Goal: Book appointment/travel/reservation

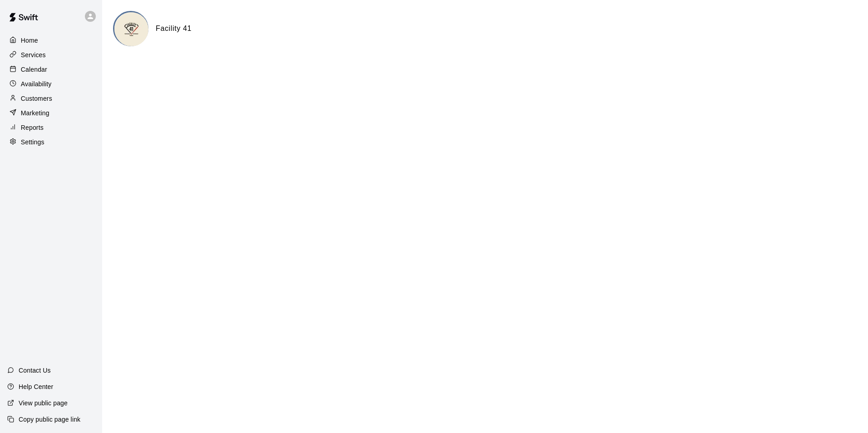
click at [89, 17] on icon at bounding box center [90, 16] width 8 height 8
click at [89, 17] on div at bounding box center [434, 216] width 868 height 433
click at [50, 70] on div "Calendar" at bounding box center [51, 70] width 88 height 14
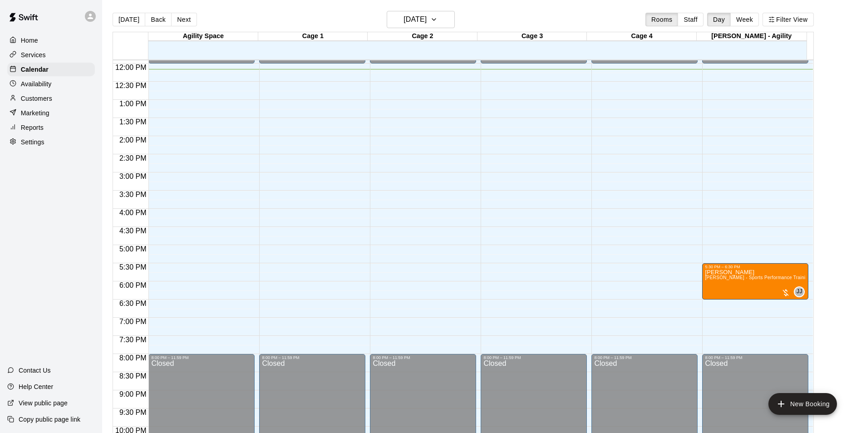
scroll to position [438, 0]
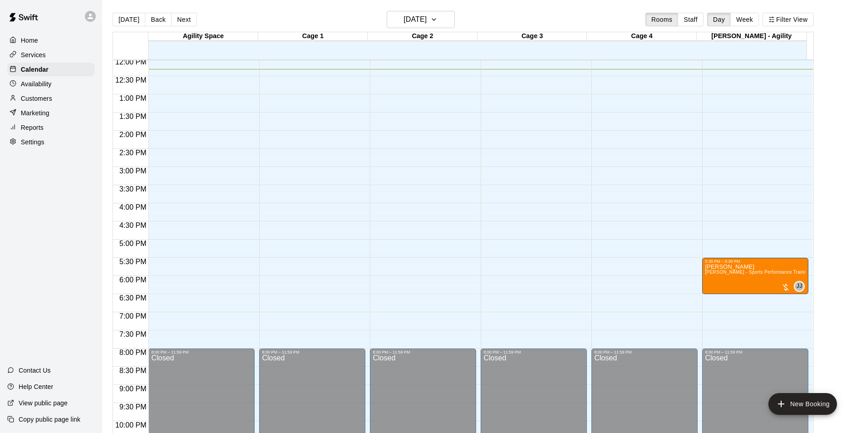
click at [559, 253] on div "12:00 AM – 12:00 PM Closed 8:00 PM – 11:59 PM Closed" at bounding box center [534, 57] width 106 height 871
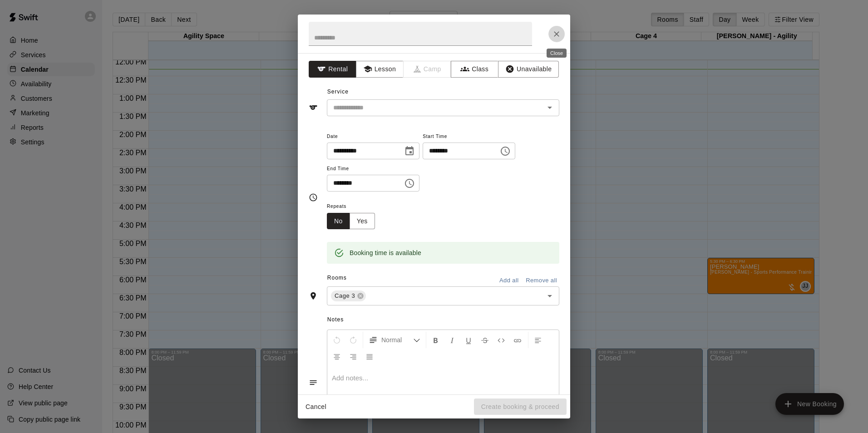
click at [550, 34] on button "Close" at bounding box center [556, 34] width 16 height 16
click at [558, 34] on icon "Close" at bounding box center [556, 33] width 9 height 9
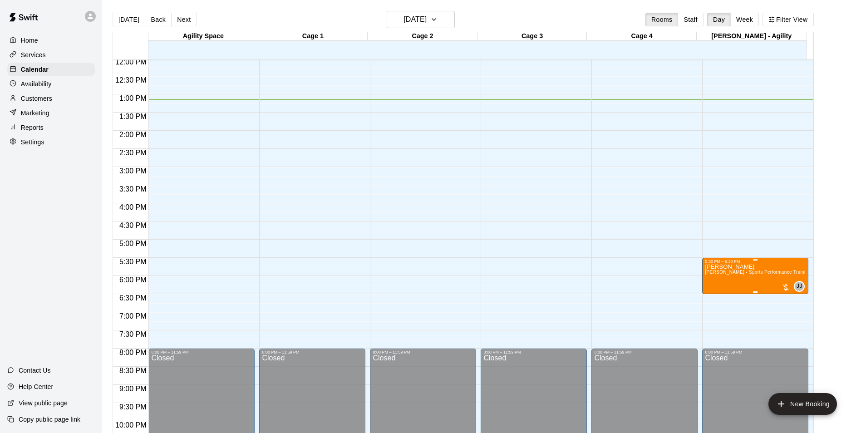
click at [750, 275] on span "[PERSON_NAME] - Sports Performance Training (60 min)" at bounding box center [767, 272] width 125 height 5
click at [734, 227] on div at bounding box center [434, 216] width 868 height 433
click at [427, 20] on h6 "[DATE]" at bounding box center [414, 19] width 23 height 13
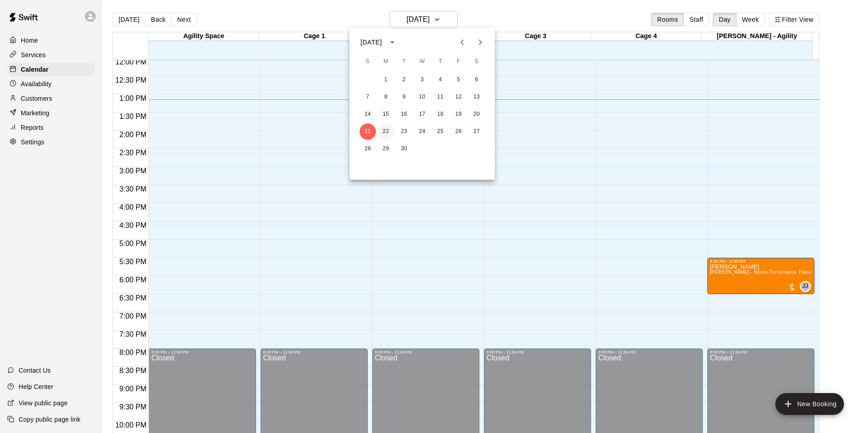
click at [386, 135] on button "22" at bounding box center [386, 131] width 16 height 16
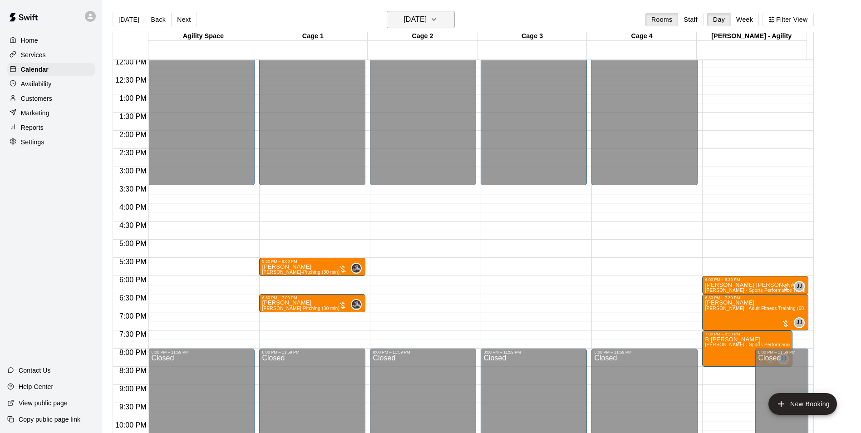
click at [408, 23] on h6 "[DATE]" at bounding box center [414, 19] width 23 height 13
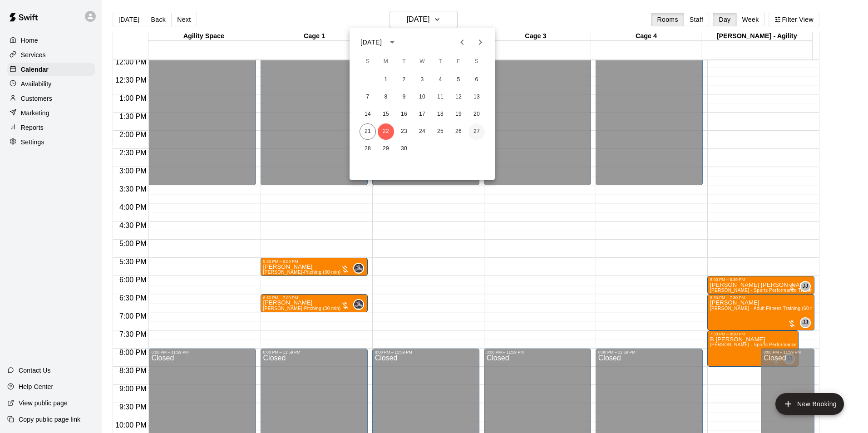
click at [474, 125] on button "27" at bounding box center [476, 131] width 16 height 16
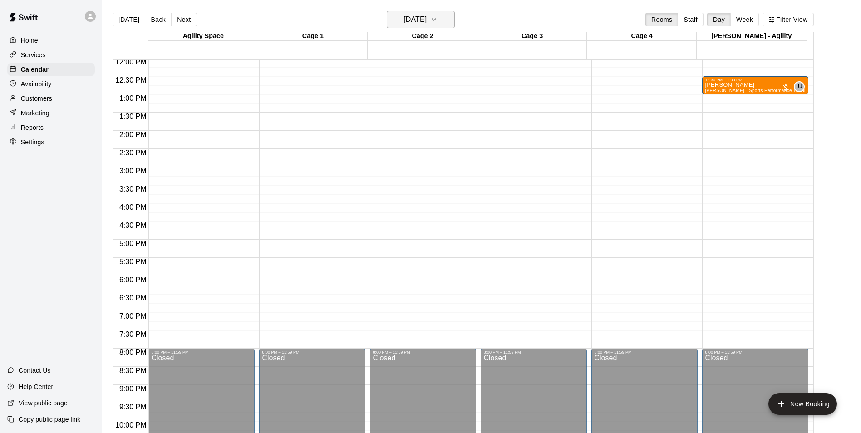
click at [427, 22] on h6 "[DATE]" at bounding box center [414, 19] width 23 height 13
click at [482, 39] on icon "Next month" at bounding box center [480, 42] width 11 height 11
click at [475, 77] on button "4" at bounding box center [476, 80] width 16 height 16
click at [403, 25] on h6 "[DATE]" at bounding box center [414, 19] width 23 height 13
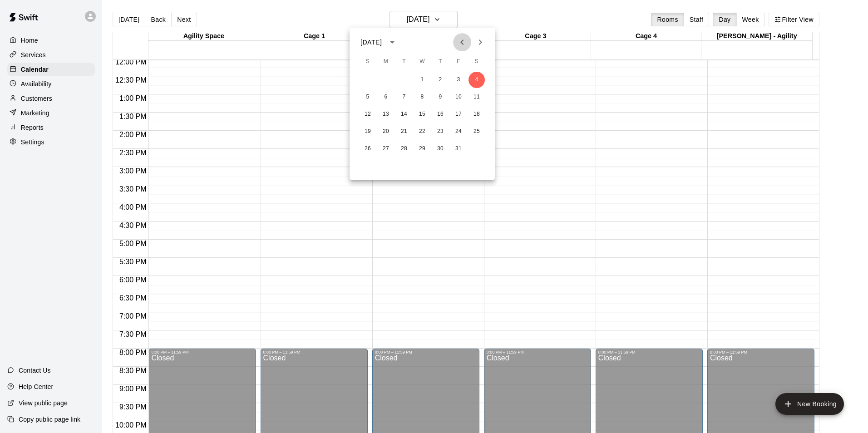
click at [456, 43] on icon "Previous month" at bounding box center [461, 42] width 11 height 11
click at [372, 130] on button "21" at bounding box center [367, 131] width 16 height 16
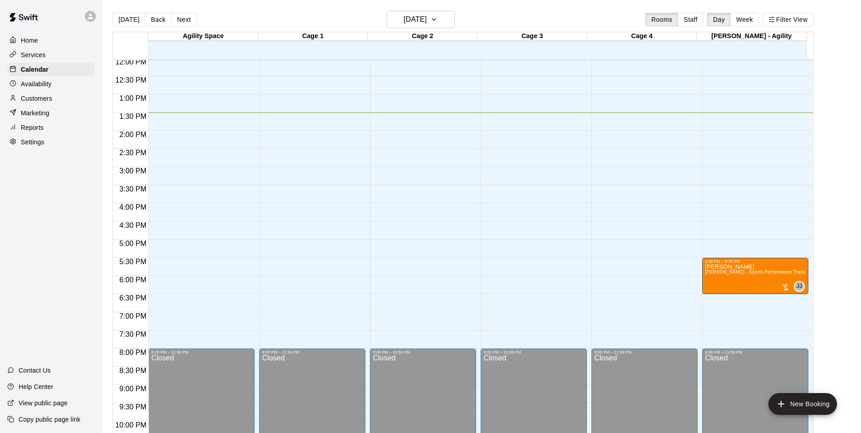
click at [619, 153] on div "12:00 AM – 12:00 PM Closed 8:00 PM – 11:59 PM Closed" at bounding box center [644, 57] width 106 height 871
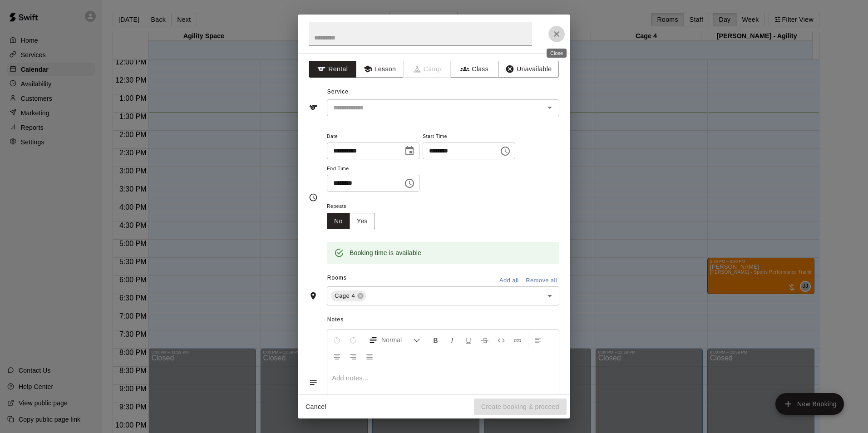
click at [556, 35] on icon "Close" at bounding box center [556, 33] width 9 height 9
